Goal: Task Accomplishment & Management: Use online tool/utility

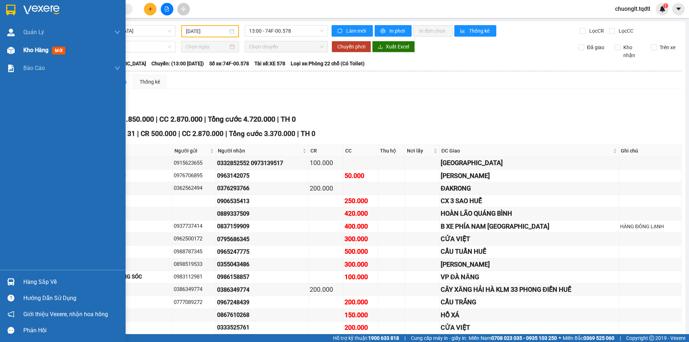
scroll to position [142, 0]
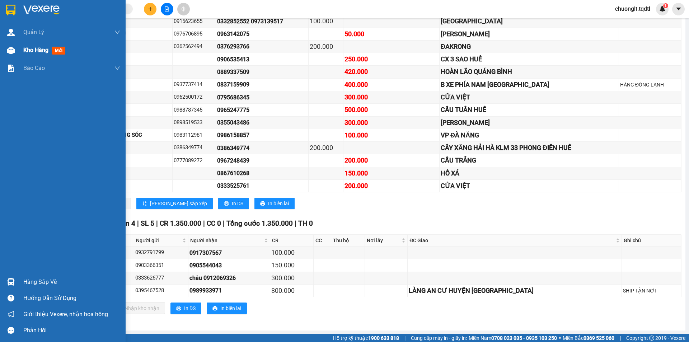
click at [32, 45] on div "Kho hàng mới" at bounding box center [71, 50] width 97 height 18
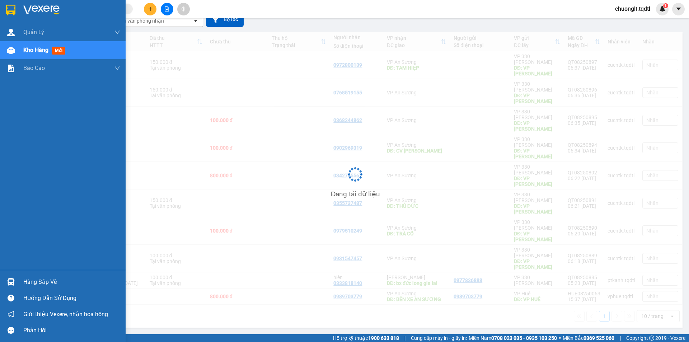
scroll to position [33, 0]
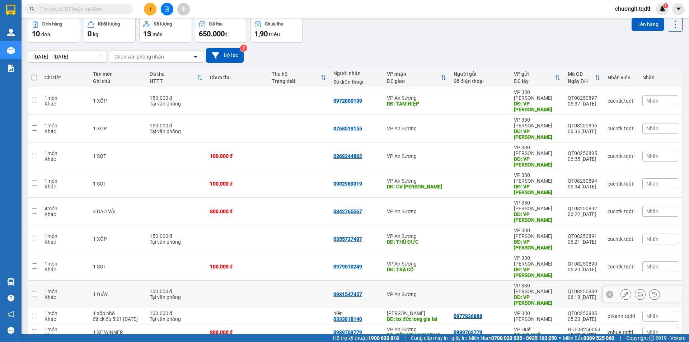
click at [35, 291] on input "checkbox" at bounding box center [34, 293] width 5 height 5
checkbox input "true"
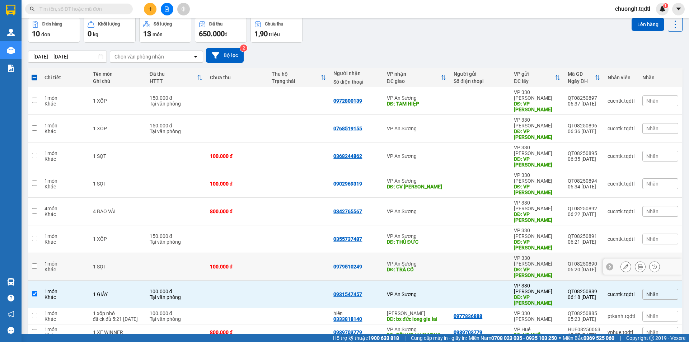
click at [33, 253] on td at bounding box center [34, 267] width 13 height 28
checkbox input "true"
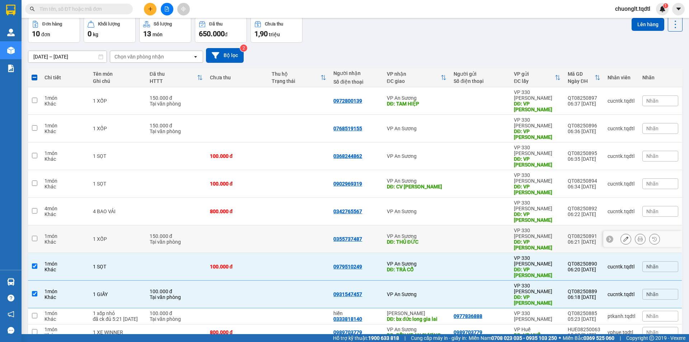
click at [36, 236] on input "checkbox" at bounding box center [34, 238] width 5 height 5
checkbox input "true"
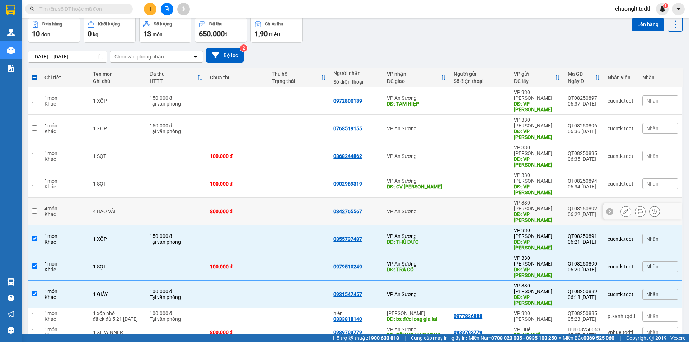
click at [36, 198] on td at bounding box center [34, 212] width 13 height 28
checkbox input "true"
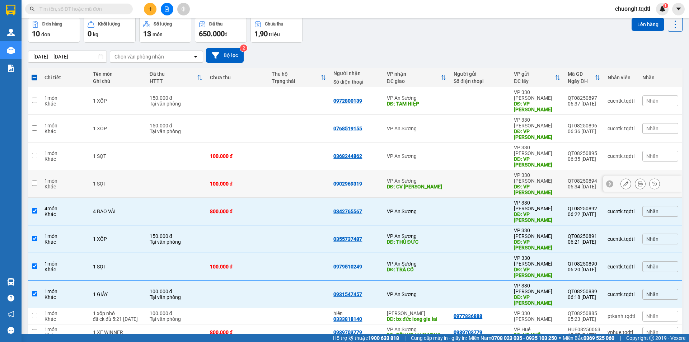
click at [32, 181] on input "checkbox" at bounding box center [34, 183] width 5 height 5
checkbox input "true"
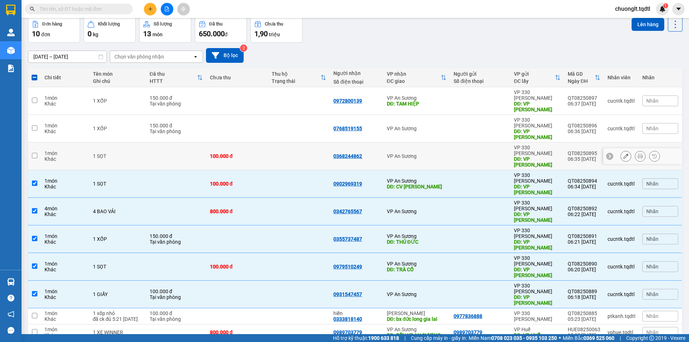
click at [36, 153] on input "checkbox" at bounding box center [34, 155] width 5 height 5
checkbox input "true"
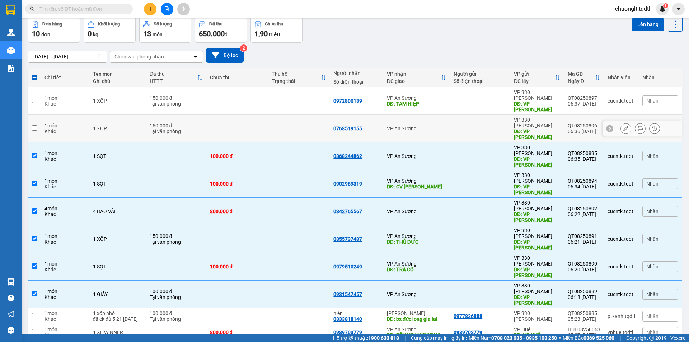
click at [34, 125] on input "checkbox" at bounding box center [34, 127] width 5 height 5
checkbox input "true"
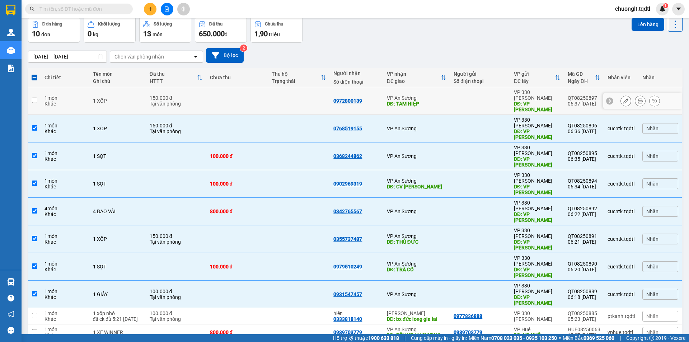
click at [36, 98] on input "checkbox" at bounding box center [34, 100] width 5 height 5
checkbox input "true"
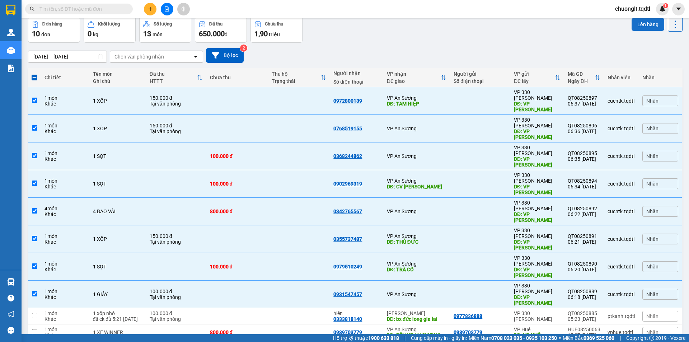
click at [646, 24] on button "Lên hàng" at bounding box center [648, 24] width 33 height 13
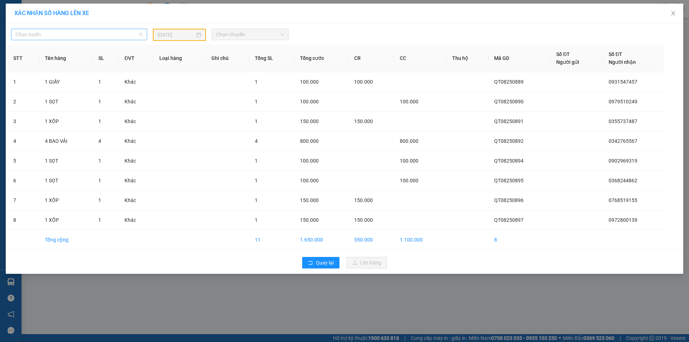
click at [116, 30] on span "Chọn tuyến" at bounding box center [78, 34] width 127 height 11
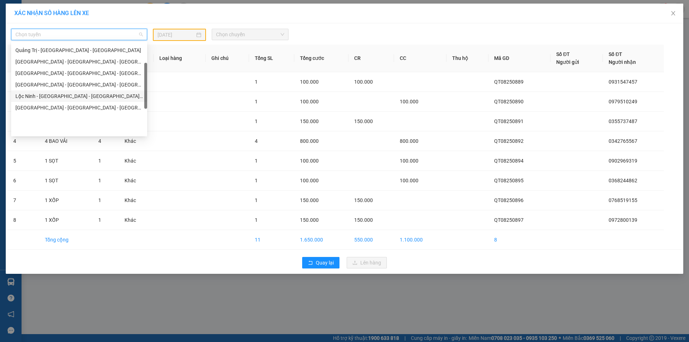
scroll to position [19, 0]
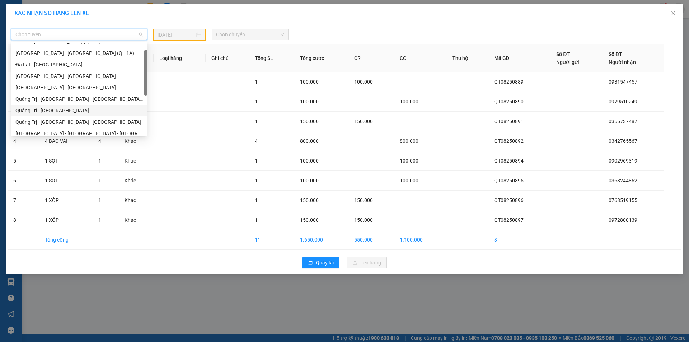
click at [114, 111] on div "Quảng Trị - [GEOGRAPHIC_DATA]" at bounding box center [78, 111] width 127 height 8
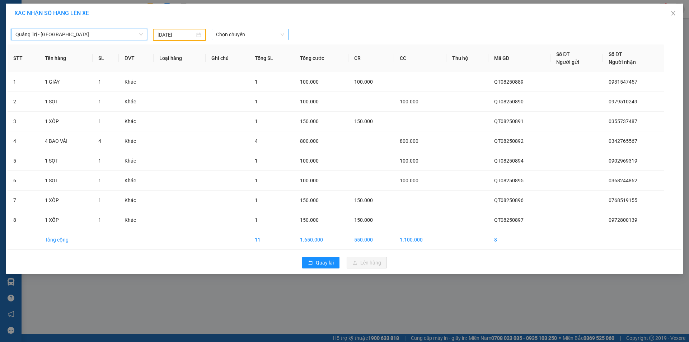
click at [251, 32] on span "Chọn chuyến" at bounding box center [250, 34] width 68 height 11
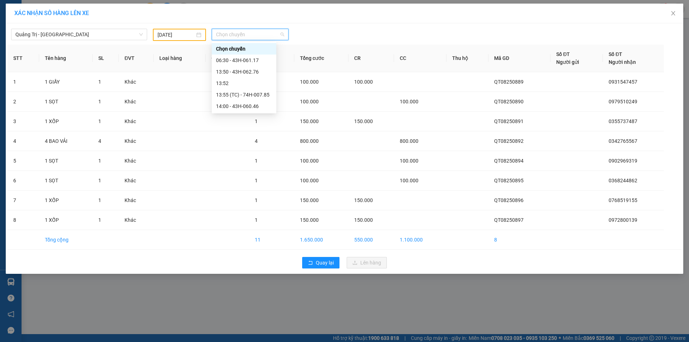
click at [197, 33] on div "[DATE]" at bounding box center [180, 35] width 44 height 8
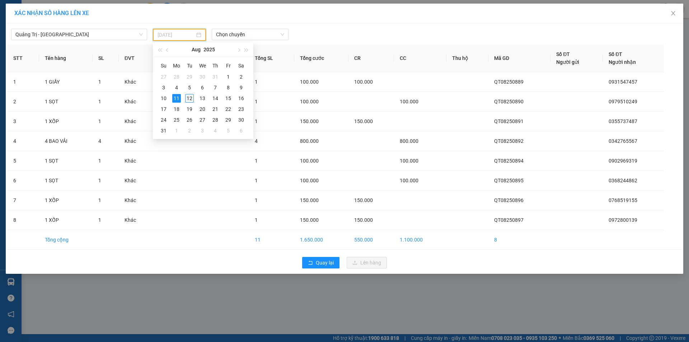
click at [189, 96] on div "12" at bounding box center [189, 98] width 9 height 9
type input "[DATE]"
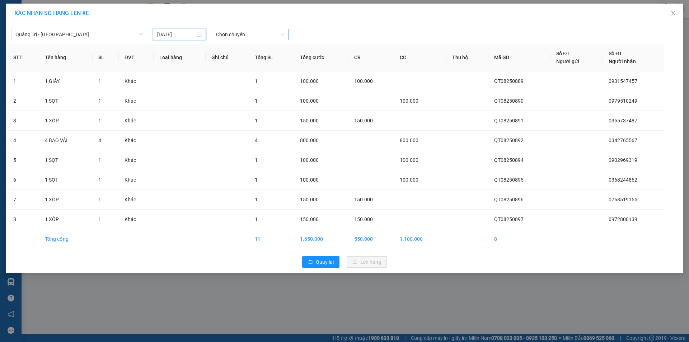
click at [259, 36] on span "Chọn chuyến" at bounding box center [250, 34] width 68 height 11
click at [250, 60] on div "06:30 - 74G-001.57" at bounding box center [244, 60] width 56 height 8
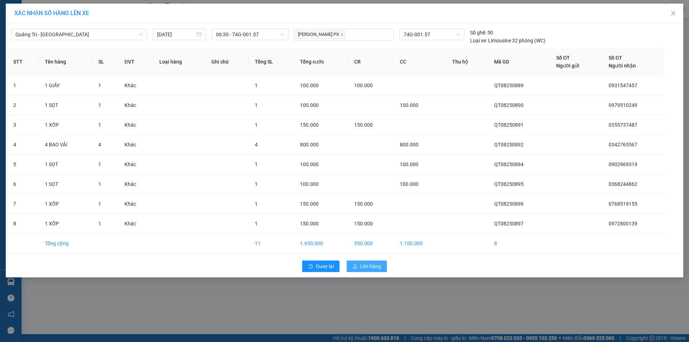
click at [368, 269] on span "Lên hàng" at bounding box center [371, 266] width 21 height 8
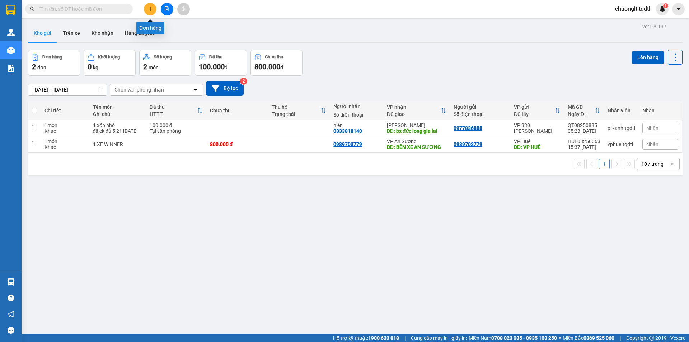
click at [154, 9] on button at bounding box center [150, 9] width 13 height 13
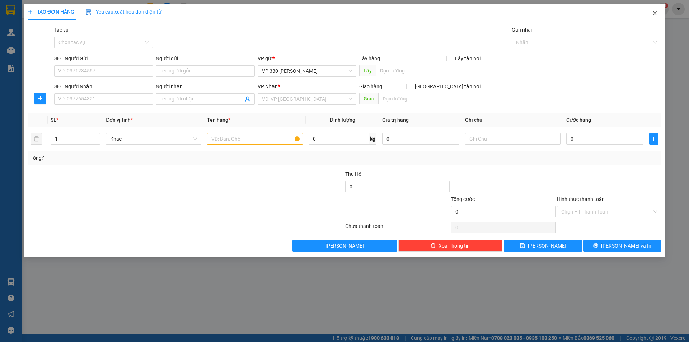
click at [652, 13] on icon "close" at bounding box center [655, 13] width 6 height 6
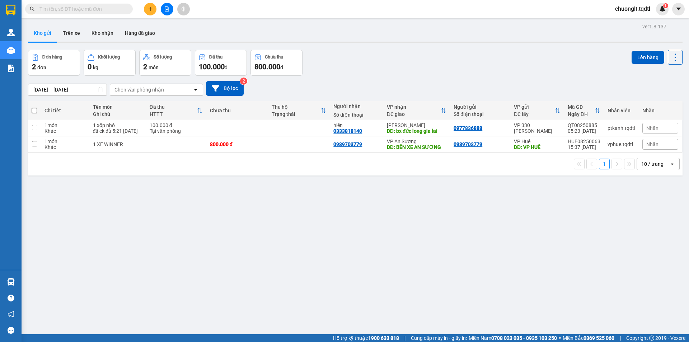
scroll to position [33, 0]
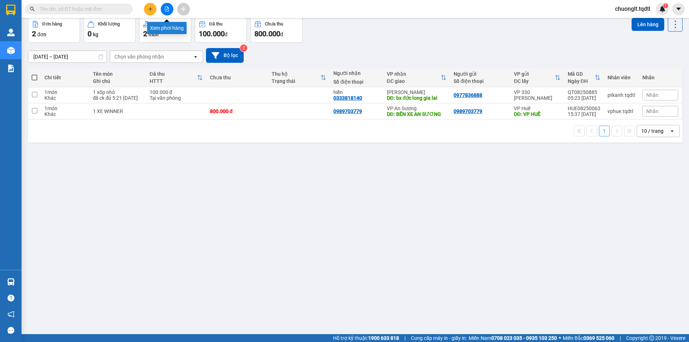
click at [165, 7] on icon "file-add" at bounding box center [167, 8] width 4 height 5
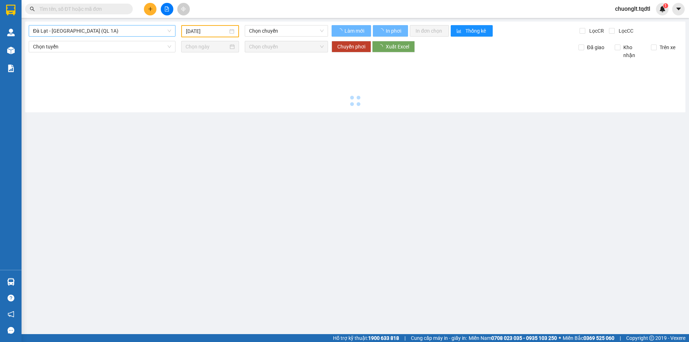
type input "[DATE]"
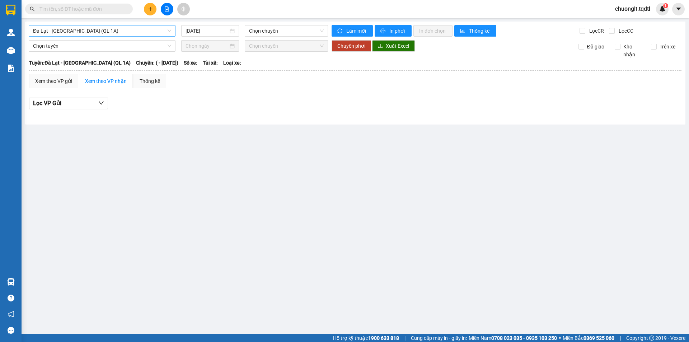
click at [114, 29] on span "Đà Lạt - [GEOGRAPHIC_DATA] (QL 1A)" at bounding box center [102, 30] width 138 height 11
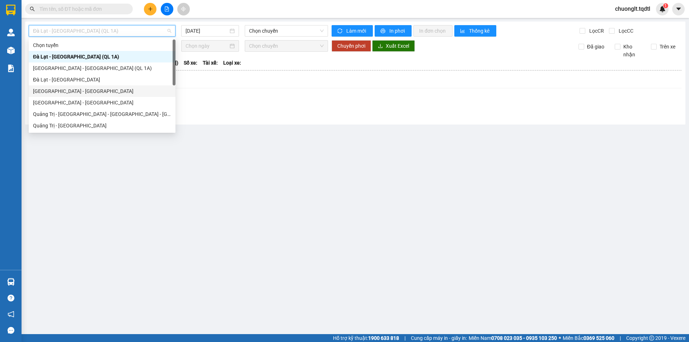
scroll to position [36, 0]
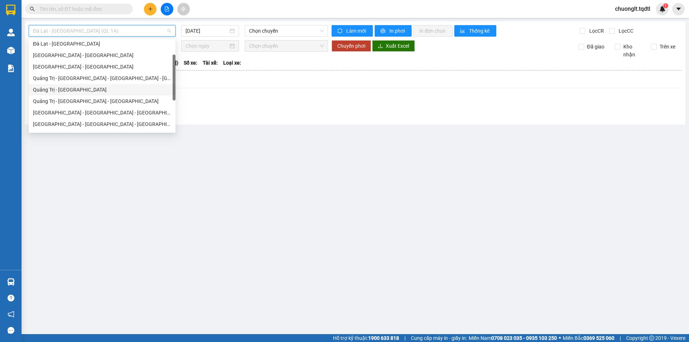
click at [84, 90] on div "Quảng Trị - [GEOGRAPHIC_DATA]" at bounding box center [102, 90] width 138 height 8
type input "[DATE]"
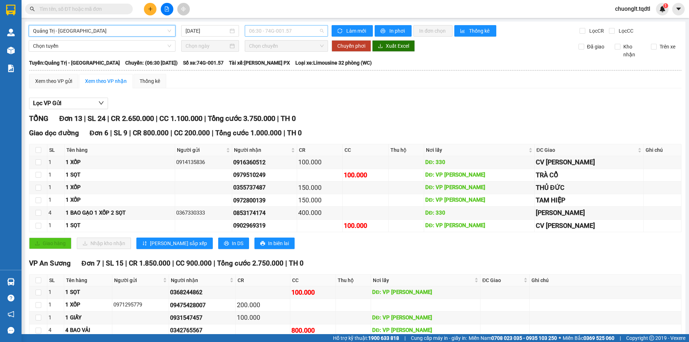
click at [296, 31] on span "06:30 - 74G-001.57" at bounding box center [286, 30] width 75 height 11
click at [134, 29] on span "Quảng Trị - [GEOGRAPHIC_DATA]" at bounding box center [102, 30] width 138 height 11
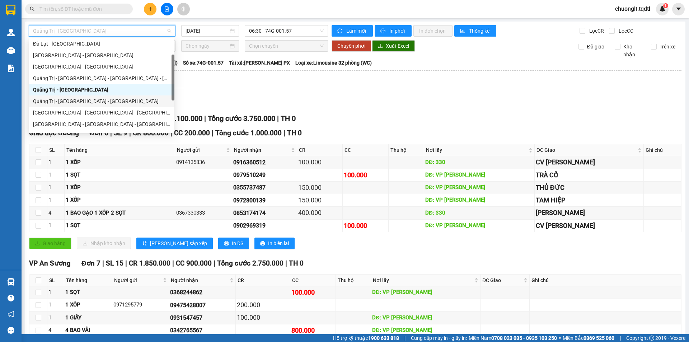
click at [100, 100] on div "Quảng Trị - [GEOGRAPHIC_DATA] - [GEOGRAPHIC_DATA]" at bounding box center [101, 101] width 137 height 8
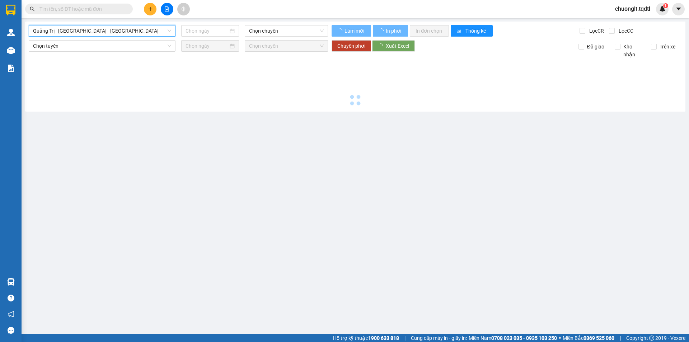
type input "[DATE]"
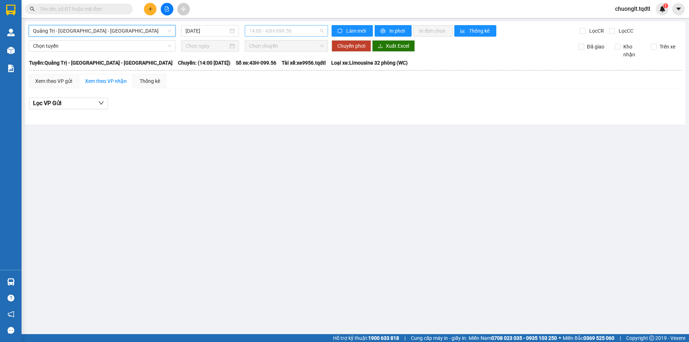
click at [303, 27] on span "14:00 - 43H-099.56" at bounding box center [286, 30] width 75 height 11
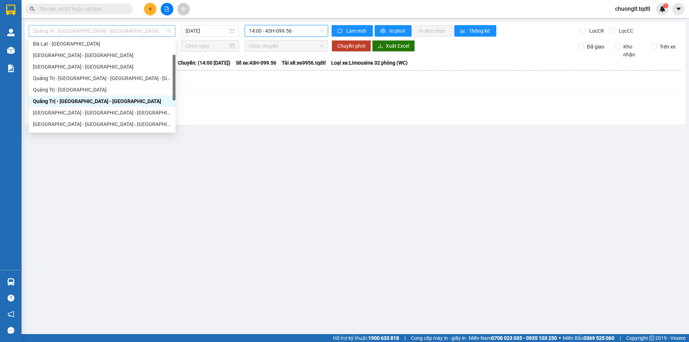
click at [139, 32] on span "Quảng Trị - [GEOGRAPHIC_DATA] - [GEOGRAPHIC_DATA]" at bounding box center [102, 30] width 138 height 11
click at [91, 79] on div "Quảng Trị - [GEOGRAPHIC_DATA] - [GEOGRAPHIC_DATA] - [GEOGRAPHIC_DATA]" at bounding box center [102, 78] width 138 height 8
type input "[DATE]"
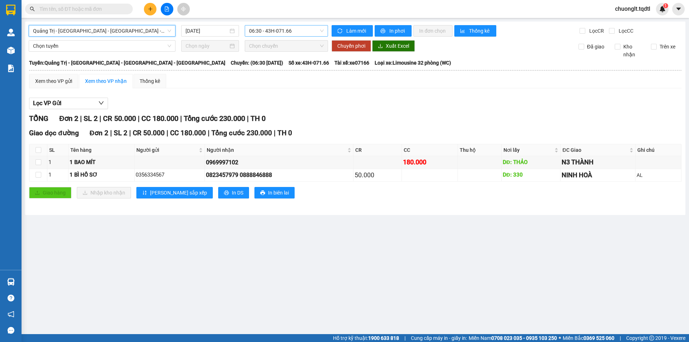
click at [308, 32] on span "06:30 - 43H-071.66" at bounding box center [286, 30] width 75 height 11
click at [142, 33] on span "Quảng Trị - [GEOGRAPHIC_DATA] - [GEOGRAPHIC_DATA] - [GEOGRAPHIC_DATA]" at bounding box center [102, 30] width 138 height 11
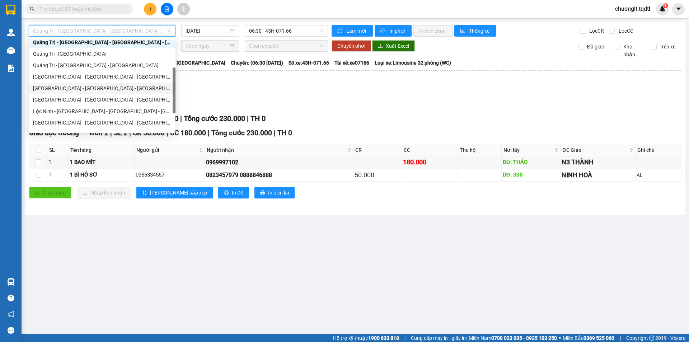
scroll to position [126, 0]
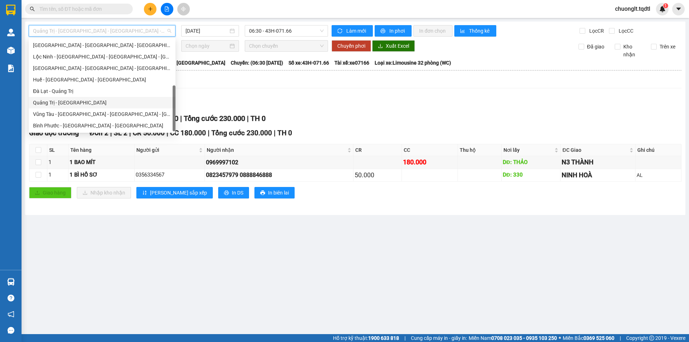
click at [121, 101] on div "Quảng Trị - [GEOGRAPHIC_DATA]" at bounding box center [102, 103] width 138 height 8
type input "[DATE]"
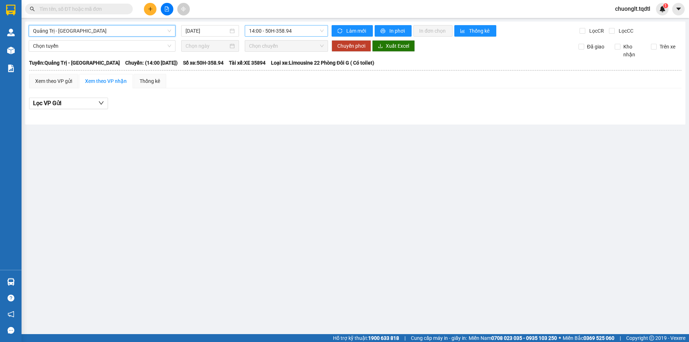
click at [311, 32] on span "14:00 - 50H-358.94" at bounding box center [286, 30] width 75 height 11
